Goal: Navigation & Orientation: Go to known website

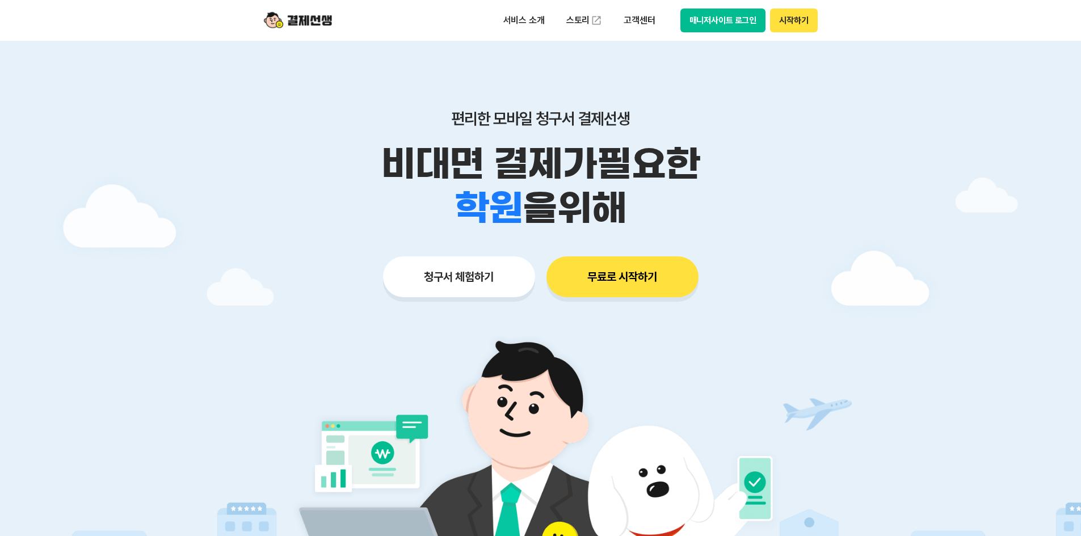
click at [705, 23] on button "매니저사이트 로그인" at bounding box center [723, 21] width 86 height 24
click at [717, 15] on button "매니저사이트 로그인" at bounding box center [723, 21] width 86 height 24
click at [743, 27] on button "매니저사이트 로그인" at bounding box center [723, 21] width 86 height 24
click at [724, 20] on button "매니저사이트 로그인" at bounding box center [723, 21] width 86 height 24
click at [711, 18] on button "매니저사이트 로그인" at bounding box center [723, 21] width 86 height 24
